Goal: Task Accomplishment & Management: Manage account settings

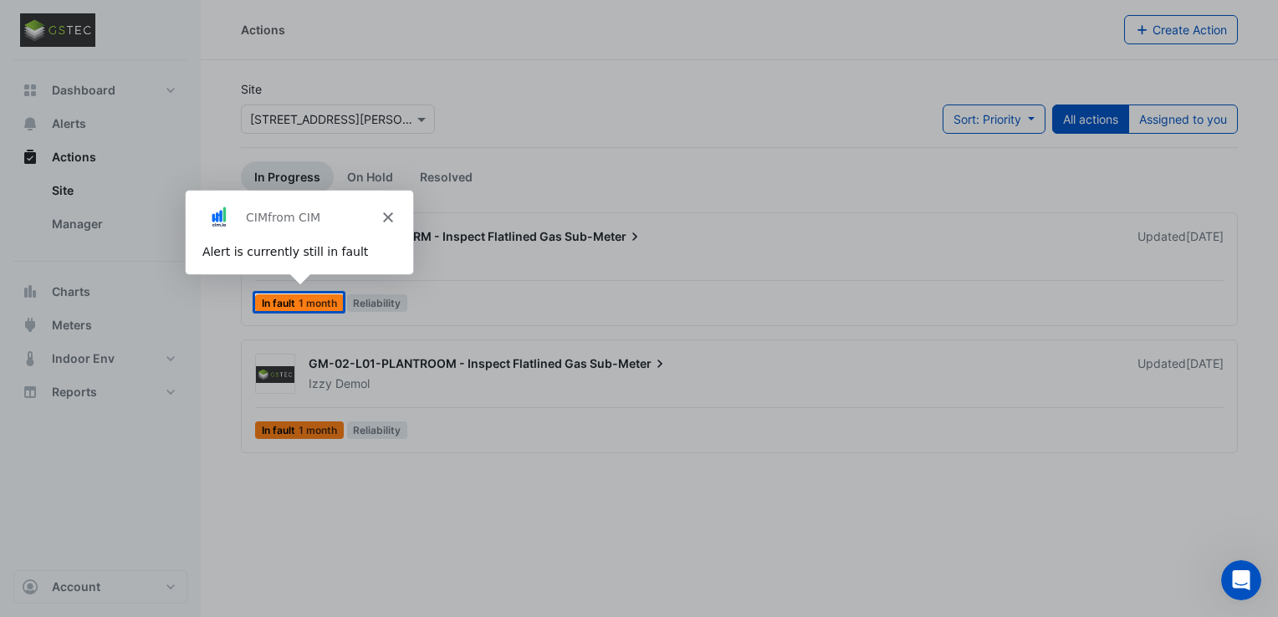
click at [379, 212] on div "CIM from CIM" at bounding box center [297, 217] width 227 height 54
click at [396, 217] on div "CIM from CIM" at bounding box center [297, 217] width 227 height 54
click at [381, 222] on div "CIM from CIM" at bounding box center [297, 217] width 227 height 54
click at [380, 217] on div "CIM from CIM" at bounding box center [297, 217] width 227 height 54
click at [380, 218] on div "CIM from CIM" at bounding box center [297, 217] width 227 height 54
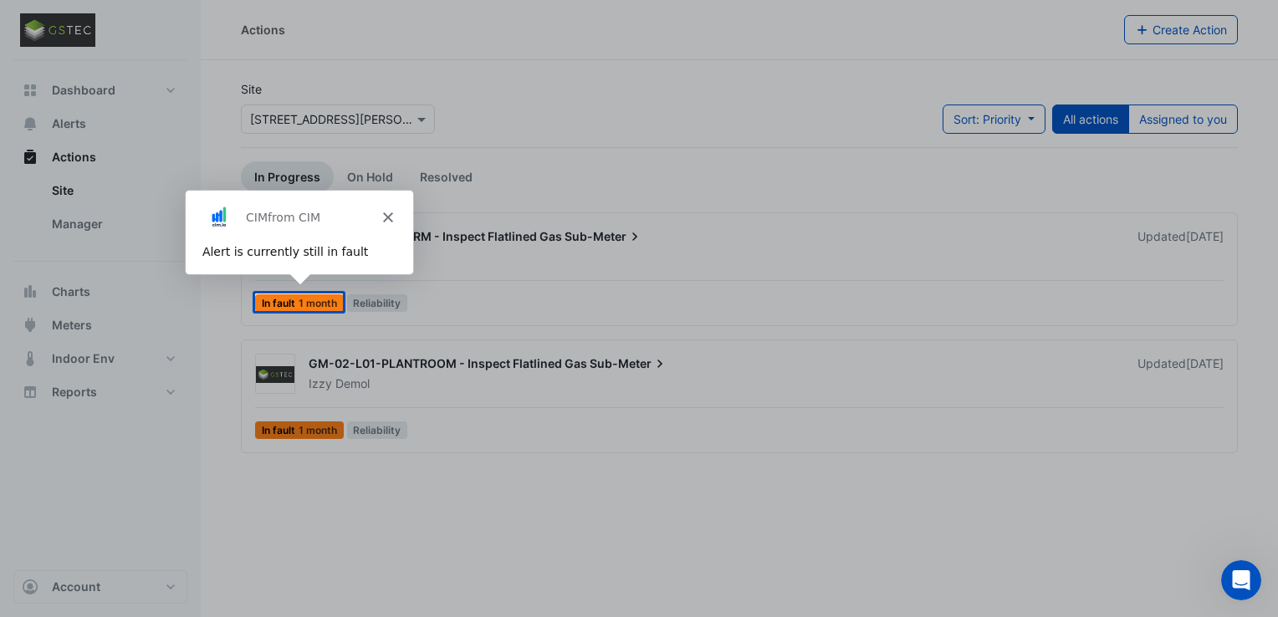
click at [384, 218] on polygon "Close" at bounding box center [386, 217] width 10 height 10
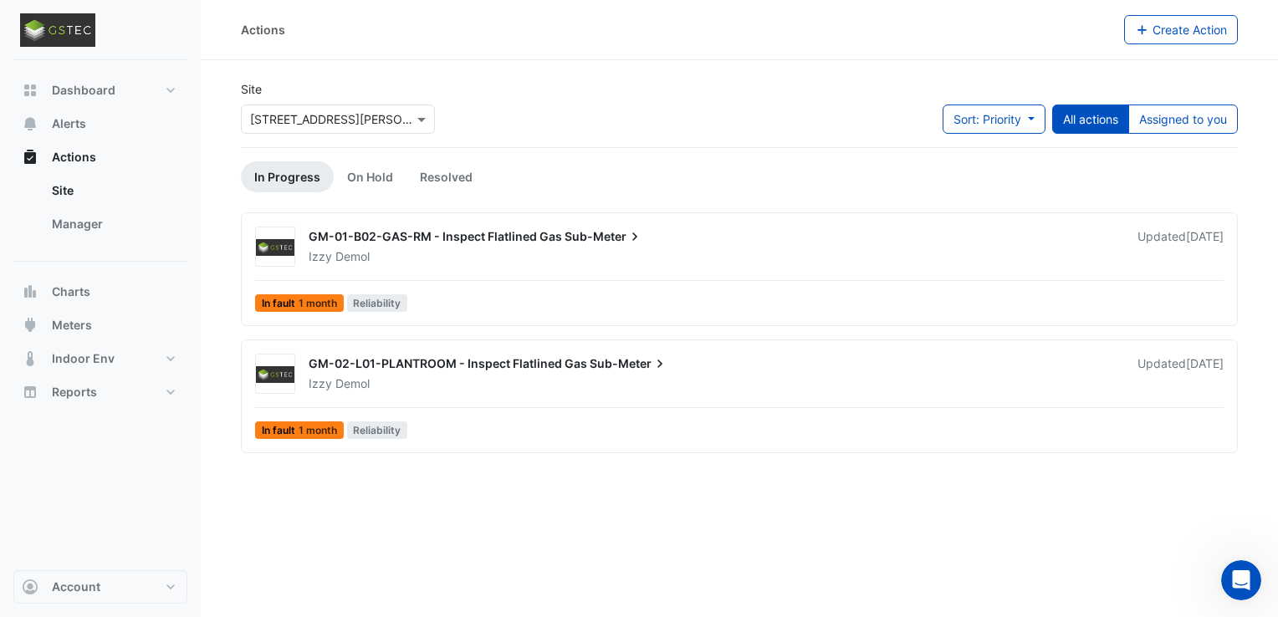
click at [651, 373] on div "GM-02-L01-PLANTROOM - Inspect Flatlined Gas Sub-Meter" at bounding box center [713, 365] width 809 height 20
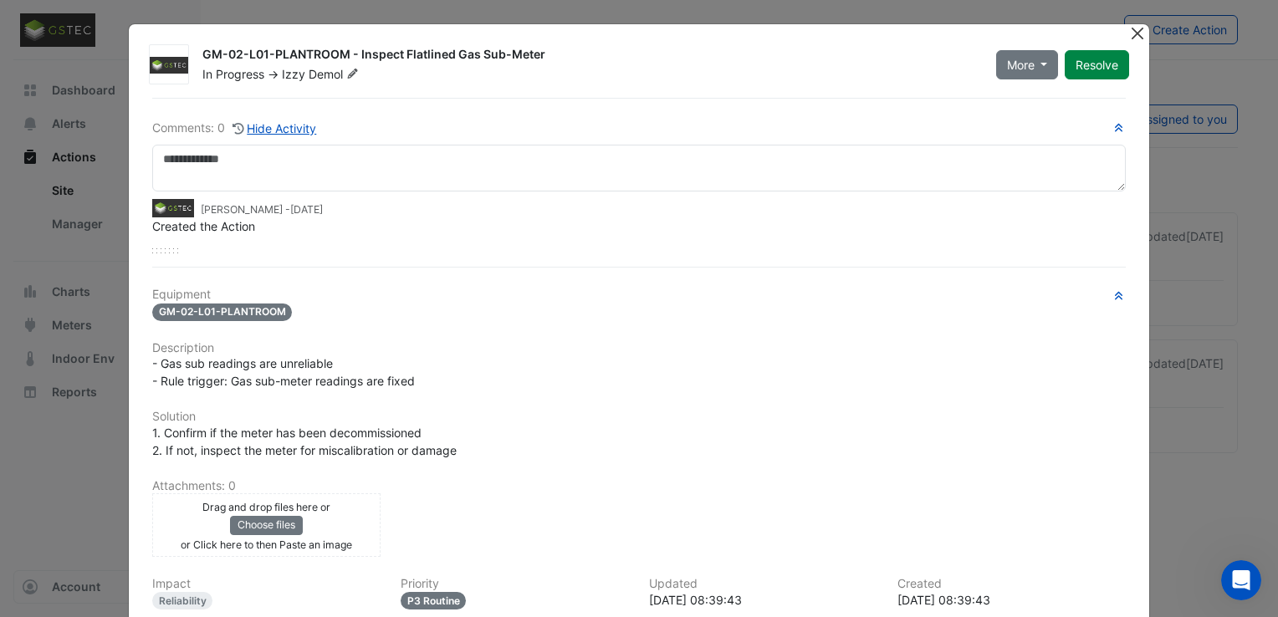
click at [1136, 30] on button "Close" at bounding box center [1137, 33] width 18 height 18
